Goal: Information Seeking & Learning: Learn about a topic

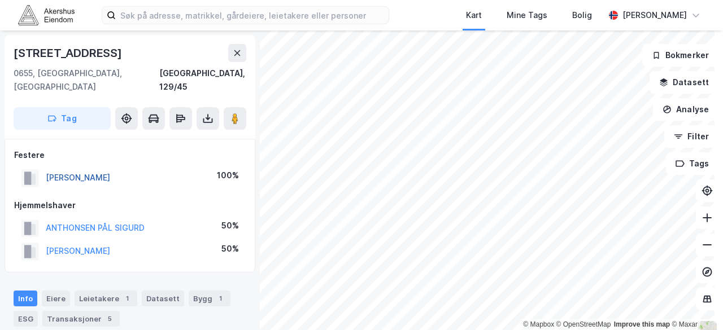
click at [0, 0] on button "[PERSON_NAME]" at bounding box center [0, 0] width 0 height 0
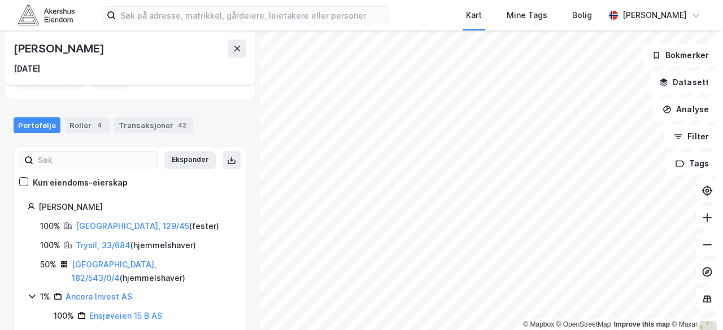
scroll to position [92, 0]
